Goal: Task Accomplishment & Management: Manage account settings

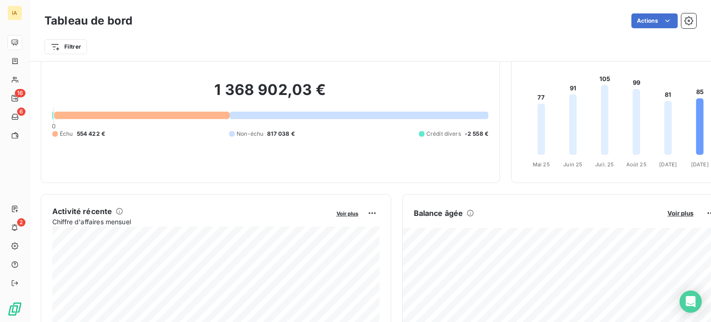
scroll to position [46, 0]
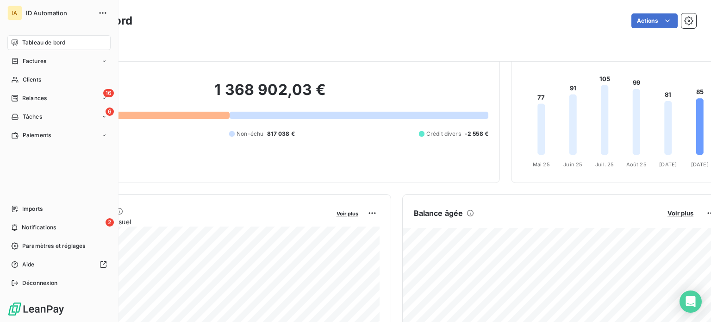
click at [38, 45] on span "Tableau de bord" at bounding box center [43, 42] width 43 height 8
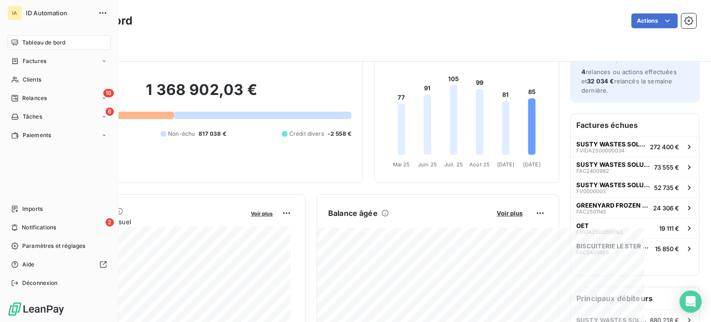
click at [24, 48] on div "Tableau de bord" at bounding box center [58, 42] width 103 height 15
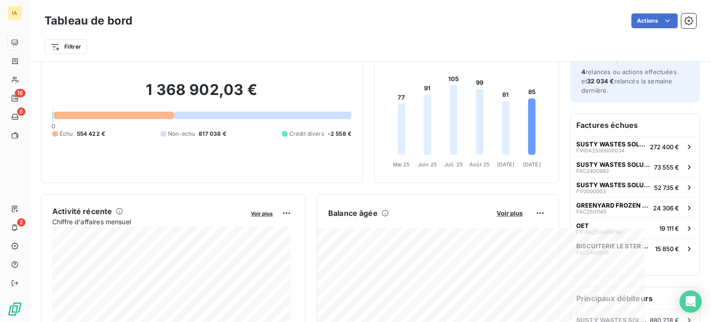
click at [324, 151] on div "1 368 902,03 € 0 Échu 554 422 € Non-échu 817 038 € Crédit divers -2 558 €" at bounding box center [201, 109] width 299 height 124
click at [200, 94] on h2 "1 368 902,03 €" at bounding box center [201, 95] width 299 height 28
click at [200, 93] on h2 "1 368 902,03 €" at bounding box center [201, 95] width 299 height 28
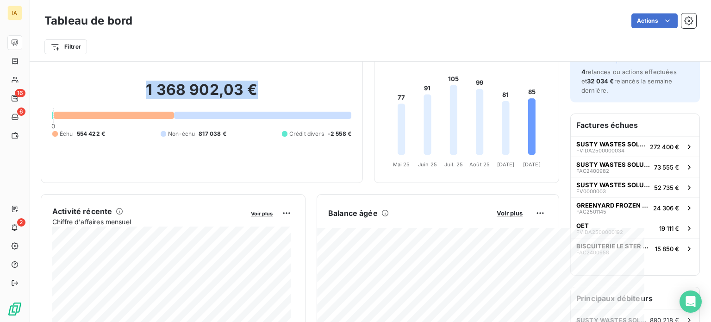
click at [200, 96] on h2 "1 368 902,03 €" at bounding box center [201, 95] width 299 height 28
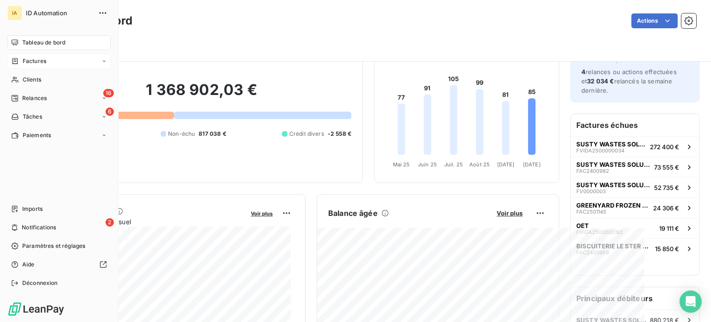
click at [38, 62] on span "Factures" at bounding box center [35, 61] width 24 height 8
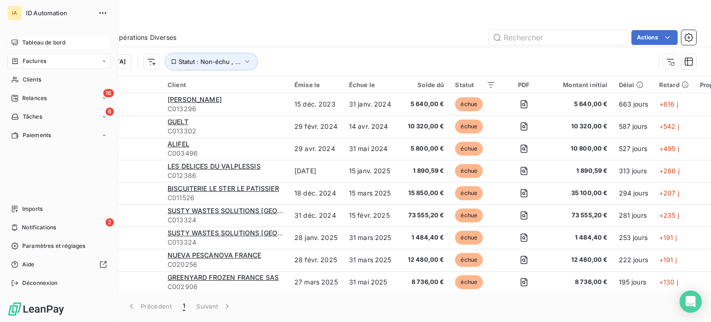
click at [31, 40] on span "Tableau de bord" at bounding box center [43, 42] width 43 height 8
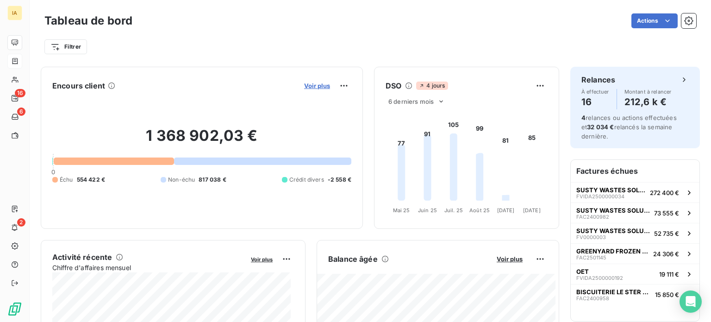
click at [304, 86] on span "Voir plus" at bounding box center [317, 85] width 26 height 7
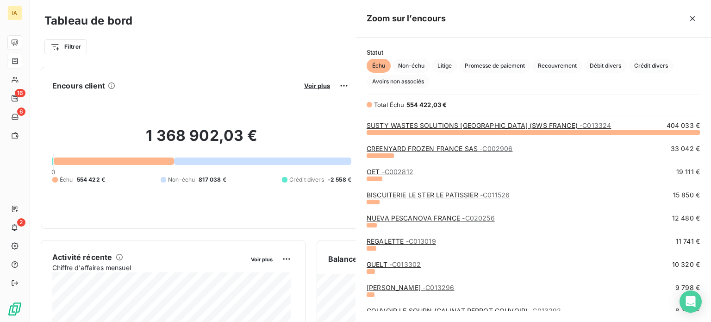
scroll to position [183, 348]
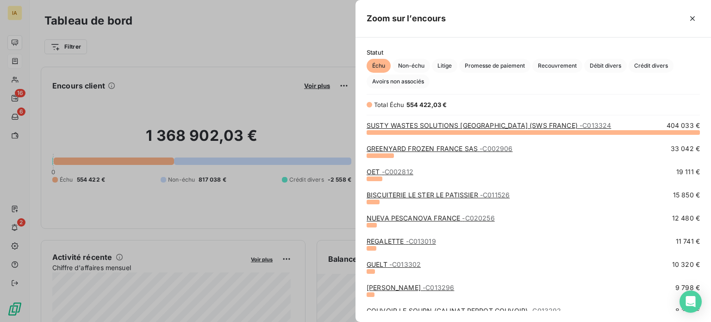
click at [411, 219] on link "NUEVA PESCANOVA FRANCE - C020256" at bounding box center [431, 218] width 128 height 8
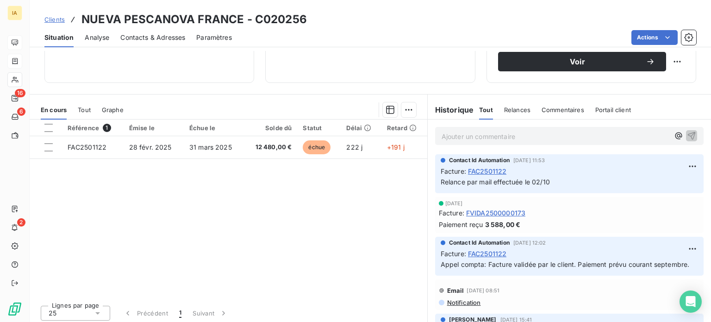
scroll to position [167, 0]
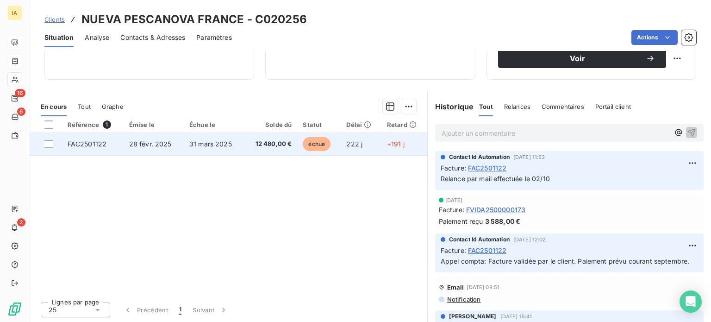
click at [184, 143] on td "31 mars 2025" at bounding box center [214, 144] width 60 height 22
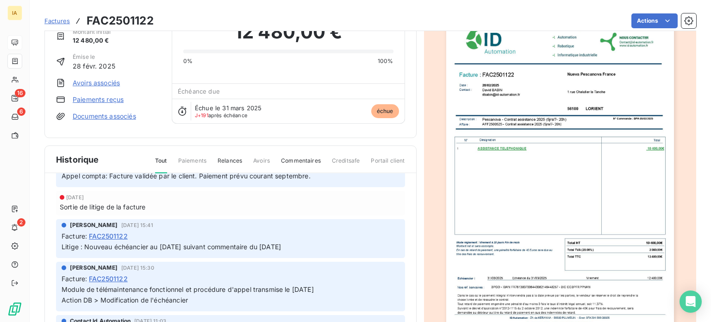
scroll to position [139, 0]
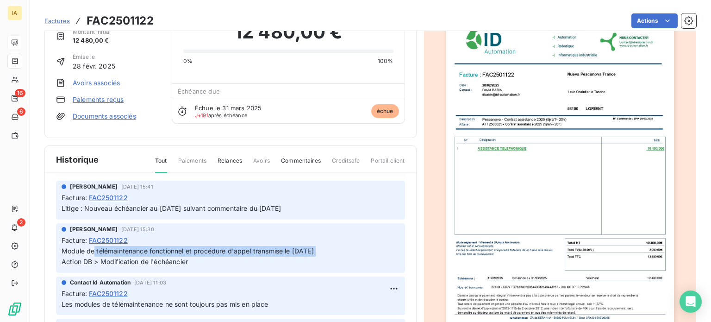
drag, startPoint x: 95, startPoint y: 245, endPoint x: 317, endPoint y: 244, distance: 221.8
click at [314, 247] on span "Module de télémaintenance fonctionnel et procédure d'appel transmise le [DATE] …" at bounding box center [188, 256] width 252 height 19
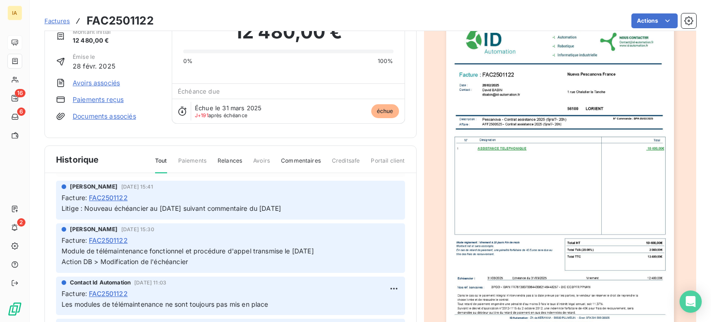
click at [348, 250] on p "Module de télémaintenance fonctionnel et procédure d'appel transmise le [DATE] …" at bounding box center [231, 256] width 338 height 21
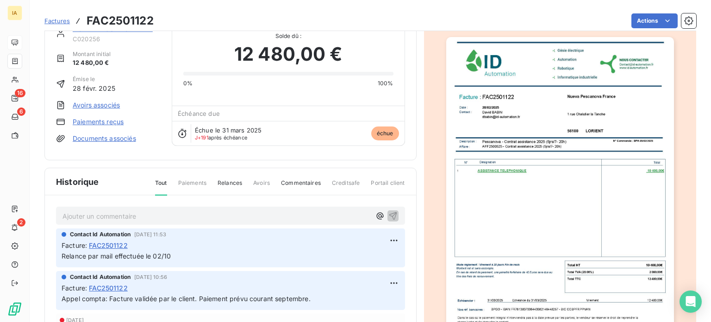
scroll to position [46, 0]
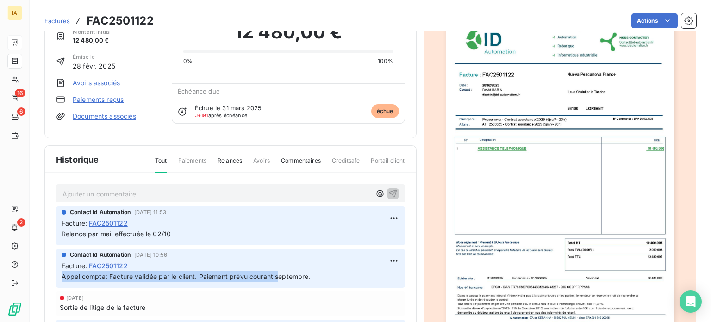
drag, startPoint x: 213, startPoint y: 264, endPoint x: 277, endPoint y: 271, distance: 64.3
click at [277, 271] on span "Facture : FAC2501122 Appel compta: Facture validée par le client. Paiement prév…" at bounding box center [231, 271] width 338 height 21
click at [316, 274] on p "Appel compta: Facture validée par le client. Paiement prévu courant septembre." at bounding box center [231, 276] width 338 height 11
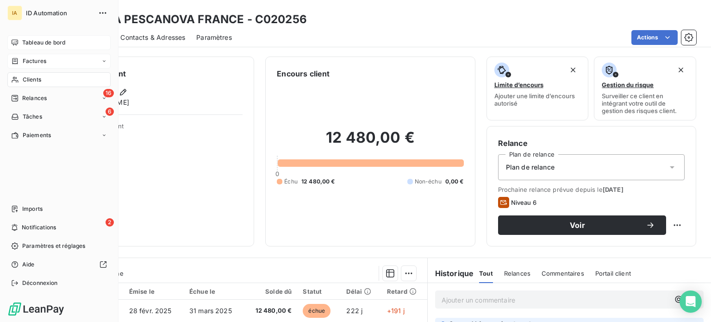
drag, startPoint x: 21, startPoint y: 61, endPoint x: 78, endPoint y: 63, distance: 57.4
click at [21, 61] on div "Factures" at bounding box center [28, 61] width 35 height 8
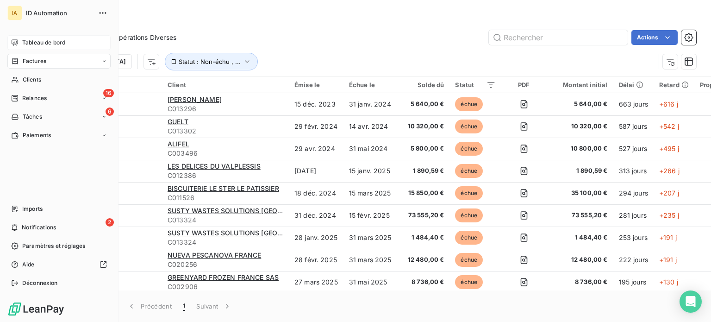
click at [22, 42] on span "Tableau de bord" at bounding box center [43, 42] width 43 height 8
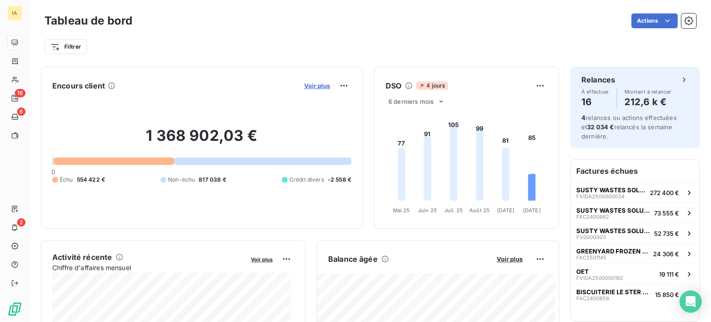
click at [307, 86] on span "Voir plus" at bounding box center [317, 85] width 26 height 7
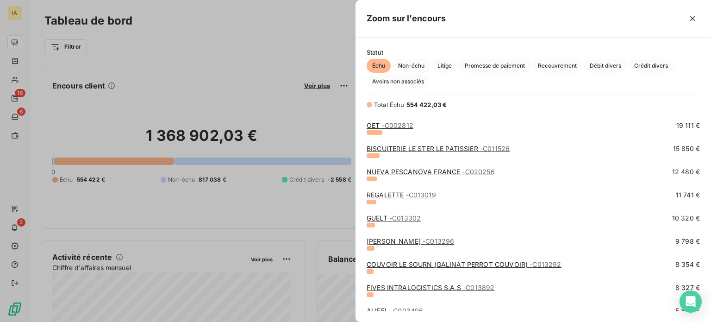
scroll to position [93, 0]
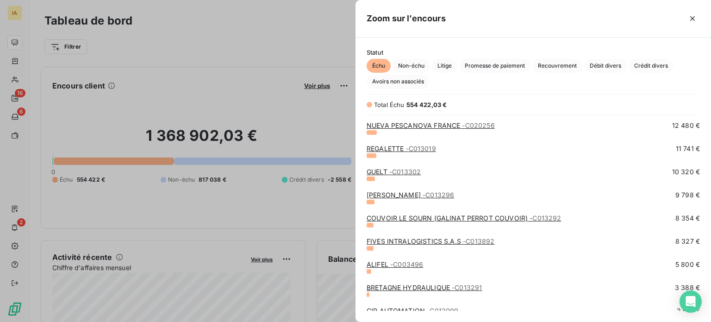
click at [403, 264] on span "- C003496" at bounding box center [406, 264] width 33 height 8
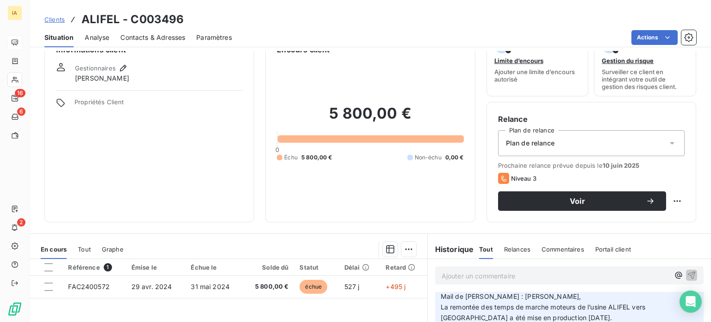
scroll to position [93, 0]
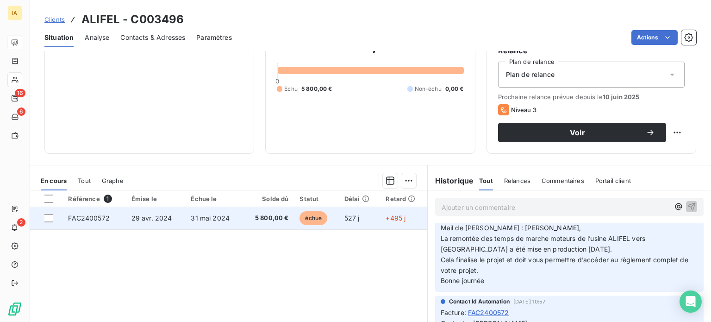
click at [189, 223] on td "31 mai 2024" at bounding box center [213, 218] width 57 height 22
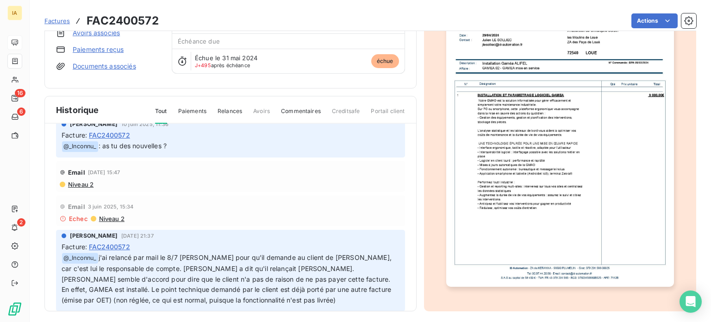
scroll to position [278, 0]
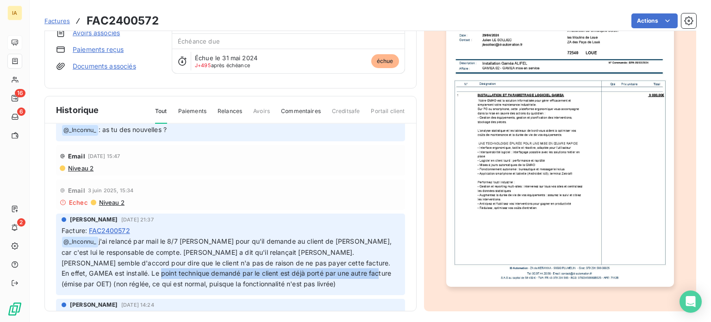
drag, startPoint x: 118, startPoint y: 260, endPoint x: 335, endPoint y: 261, distance: 217.2
click at [335, 261] on span "j'ai relancé par mail le 8/7 [PERSON_NAME] pour qu'il demande au client de [PER…" at bounding box center [228, 262] width 332 height 51
click at [233, 261] on span "j'ai relancé par mail le 8/7 [PERSON_NAME] pour qu'il demande au client de [PER…" at bounding box center [228, 262] width 332 height 51
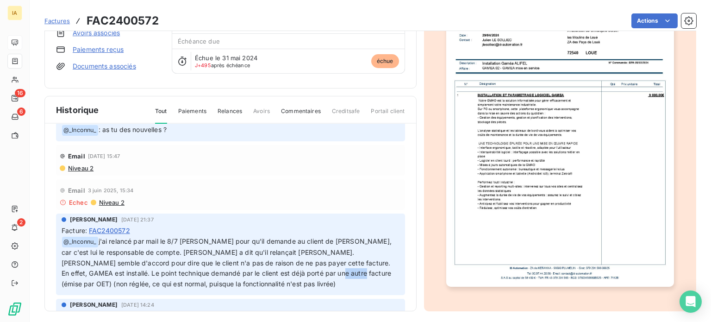
drag, startPoint x: 304, startPoint y: 254, endPoint x: 324, endPoint y: 256, distance: 19.5
click at [324, 256] on span "j'ai relancé par mail le 8/7 [PERSON_NAME] pour qu'il demande au client de [PER…" at bounding box center [228, 262] width 332 height 51
click at [320, 272] on p "﻿ @ _Inconnu_ j'ai relancé par mail le 8/7 [PERSON_NAME] pour qu'il demande au …" at bounding box center [231, 262] width 338 height 53
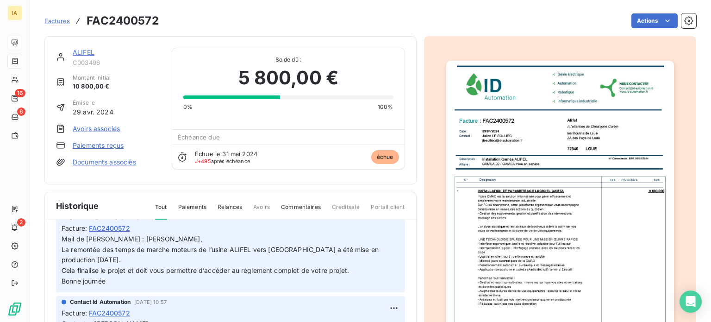
scroll to position [0, 0]
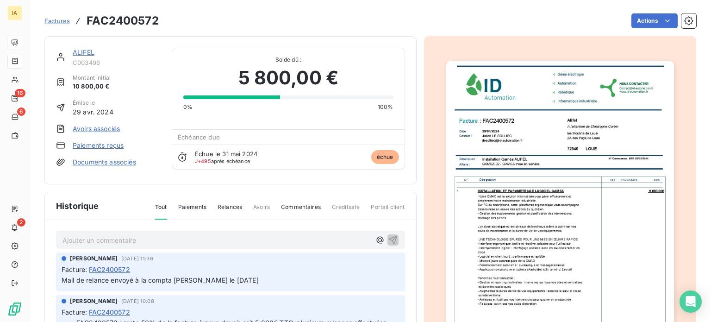
click at [197, 266] on div "Facture : FAC2400572" at bounding box center [231, 269] width 338 height 10
click at [171, 231] on div "Ajouter un commentaire ﻿" at bounding box center [230, 240] width 349 height 18
click at [167, 235] on p "Ajouter un commentaire ﻿" at bounding box center [217, 240] width 308 height 12
click at [380, 258] on html "IA 16 6 2 Factures FAC2400572 Actions ALIFEL C003496 Montant initial 10 800,00 …" at bounding box center [355, 161] width 711 height 322
click at [361, 286] on div "Editer" at bounding box center [361, 280] width 52 height 15
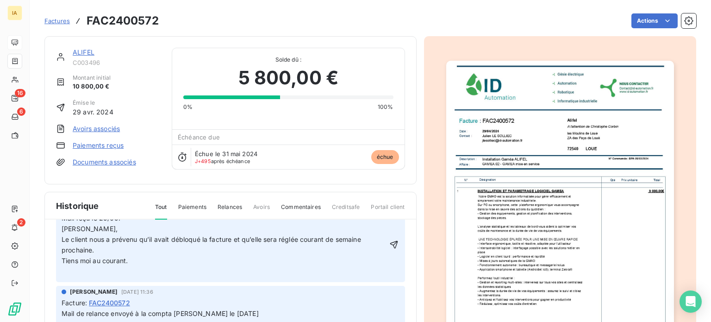
scroll to position [46, 0]
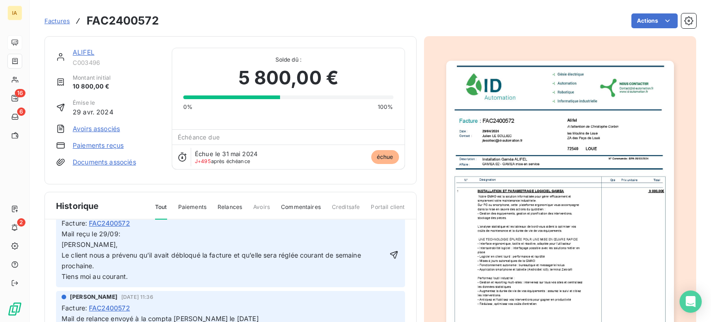
click at [120, 261] on p "Le client nous a prévenu qu’il avait débloqué la facture et qu’elle sera réglée…" at bounding box center [224, 260] width 325 height 21
click at [390, 251] on icon "button" at bounding box center [394, 255] width 8 height 8
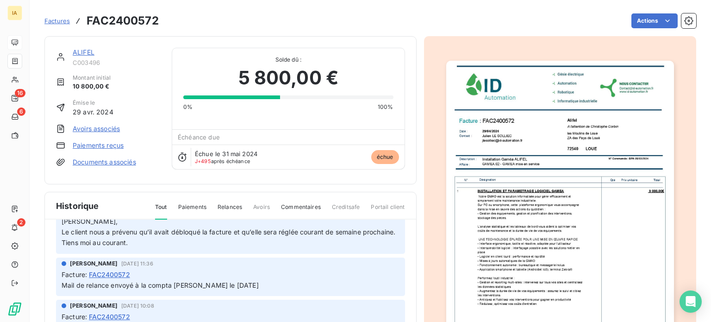
scroll to position [93, 0]
